Goal: Complete application form

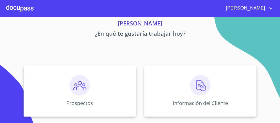
scroll to position [75, 0]
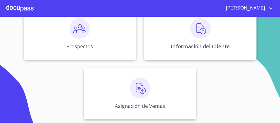
click at [199, 30] on img at bounding box center [200, 28] width 20 height 20
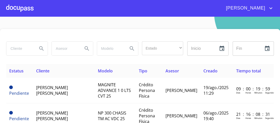
click at [18, 48] on input "search" at bounding box center [19, 48] width 27 height 14
click at [40, 46] on icon "Search" at bounding box center [41, 48] width 6 height 6
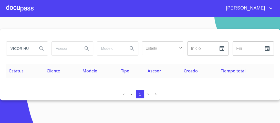
click at [17, 48] on input "VICOR HUGO" at bounding box center [19, 48] width 27 height 14
click at [41, 47] on icon "Search" at bounding box center [41, 48] width 6 height 6
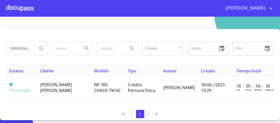
click at [30, 47] on input "[PERSON_NAME]" at bounding box center [19, 48] width 27 height 14
click at [24, 46] on input "VICGO" at bounding box center [19, 48] width 27 height 14
type input "V"
click at [15, 47] on input "search" at bounding box center [19, 48] width 27 height 14
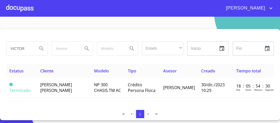
type input "VICTOR"
click at [40, 48] on icon "Search" at bounding box center [41, 48] width 6 height 6
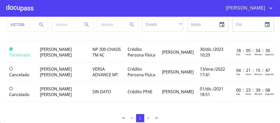
scroll to position [25, 0]
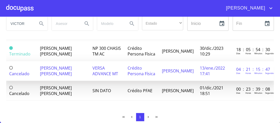
click at [103, 67] on span "VERSA ADVANCE MT" at bounding box center [105, 70] width 26 height 11
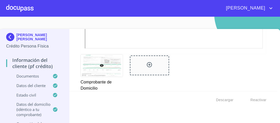
scroll to position [308, 0]
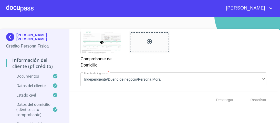
click at [25, 6] on div at bounding box center [19, 8] width 27 height 16
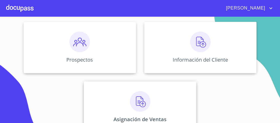
scroll to position [75, 0]
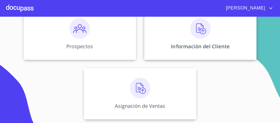
click at [201, 31] on img at bounding box center [200, 28] width 20 height 20
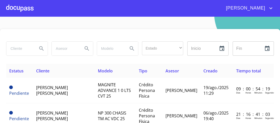
click at [16, 47] on input "search" at bounding box center [19, 48] width 27 height 14
type input "[PERSON_NAME]"
click at [40, 48] on icon "Search" at bounding box center [41, 48] width 6 height 6
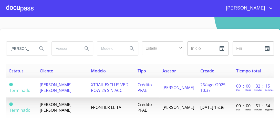
click at [114, 86] on span "XTRAIL EXCLUSIVE 2 ROW 25 SIN ACC" at bounding box center [110, 87] width 38 height 11
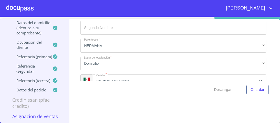
scroll to position [2702, 0]
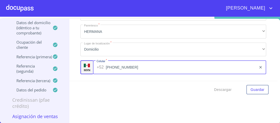
drag, startPoint x: 119, startPoint y: 63, endPoint x: 66, endPoint y: 66, distance: 53.6
click at [73, 63] on div "Información del cliente (PFAE crédito) Documentos Documento de identificación. …" at bounding box center [173, 50] width 208 height 62
type input "3"
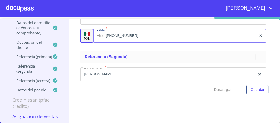
scroll to position [2743, 0]
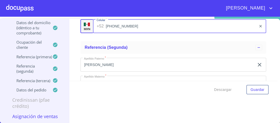
type input "[PHONE_NUMBER]"
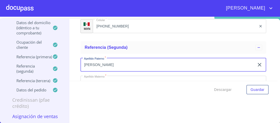
click at [95, 60] on input "[PERSON_NAME]" at bounding box center [167, 65] width 174 height 14
type input "VALLEJO"
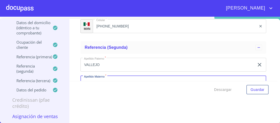
drag, startPoint x: 96, startPoint y: 77, endPoint x: 56, endPoint y: 73, distance: 40.2
click at [56, 73] on div "[PERSON_NAME] [PERSON_NAME] Crédito PFAE Información del cliente (PFAE crédito)…" at bounding box center [138, 71] width 277 height 104
type input "VAZQUEZ"
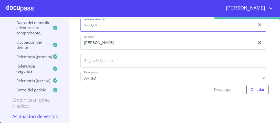
scroll to position [2805, 0]
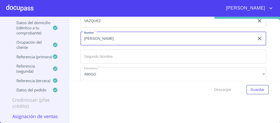
drag, startPoint x: 97, startPoint y: 35, endPoint x: 73, endPoint y: 34, distance: 24.1
click at [73, 34] on div "Información del cliente (PFAE crédito) Documentos Documento de identificación. …" at bounding box center [173, 50] width 208 height 62
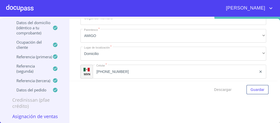
scroll to position [2846, 0]
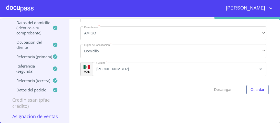
type input "[PERSON_NAME]"
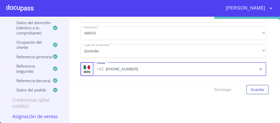
drag, startPoint x: 118, startPoint y: 65, endPoint x: 79, endPoint y: 61, distance: 39.1
click at [79, 61] on div "Información del cliente (PFAE crédito) Documentos Documento de identificación. …" at bounding box center [173, 50] width 208 height 62
click at [129, 67] on input "[PHONE_NUMBER]" at bounding box center [181, 69] width 151 height 14
type input "3"
type input "[PHONE_NUMBER]"
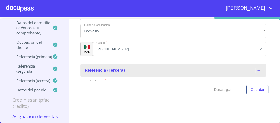
scroll to position [2879, 0]
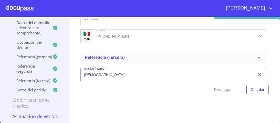
drag, startPoint x: 98, startPoint y: 70, endPoint x: 71, endPoint y: 68, distance: 27.2
click at [71, 68] on div "Información del cliente (PFAE crédito) Documentos Documento de identificación. …" at bounding box center [173, 50] width 208 height 62
type input "ROBLES"
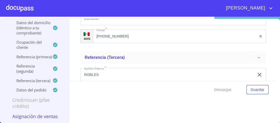
scroll to position [2918, 0]
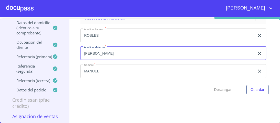
type input "[PERSON_NAME]"
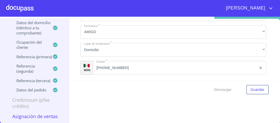
scroll to position [3000, 0]
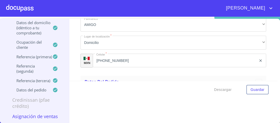
type input "[PERSON_NAME]"
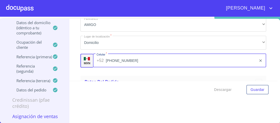
drag, startPoint x: 119, startPoint y: 57, endPoint x: 0, endPoint y: 46, distance: 119.6
click at [0, 47] on div "[PERSON_NAME] [PERSON_NAME] Crédito PFAE Información del cliente (PFAE crédito)…" at bounding box center [138, 71] width 277 height 104
type input "3"
click at [130, 57] on input "[PHONE_NUMBER]" at bounding box center [181, 61] width 151 height 14
type input "[PHONE_NUMBER]"
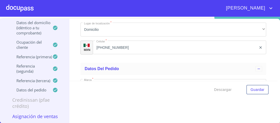
scroll to position [3041, 0]
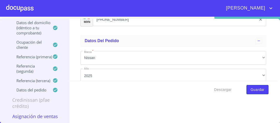
click at [252, 88] on span "Guardar" at bounding box center [257, 89] width 14 height 6
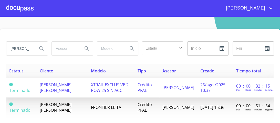
click at [109, 86] on span "XTRAIL EXCLUSIVE 2 ROW 25 SIN ACC" at bounding box center [110, 87] width 38 height 11
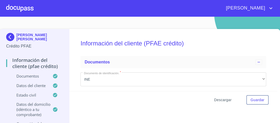
click at [219, 99] on span "Descargar" at bounding box center [222, 100] width 17 height 6
